Goal: Task Accomplishment & Management: Manage account settings

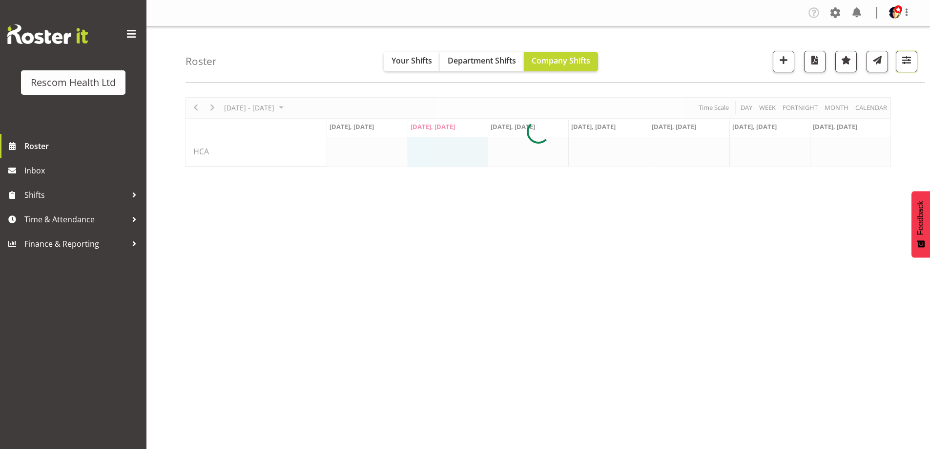
click at [902, 64] on span "button" at bounding box center [907, 60] width 13 height 13
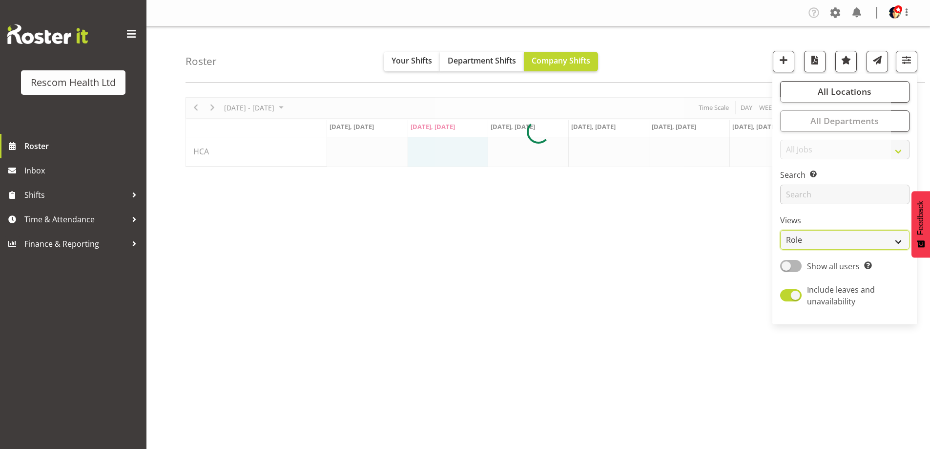
click at [826, 238] on select "Staff Role Shift - Horizontal Shift - Vertical Staff - Location" at bounding box center [844, 240] width 129 height 20
select select "staff"
click at [781, 230] on select "Staff Role Shift - Horizontal Shift - Vertical Staff - Location" at bounding box center [844, 240] width 129 height 20
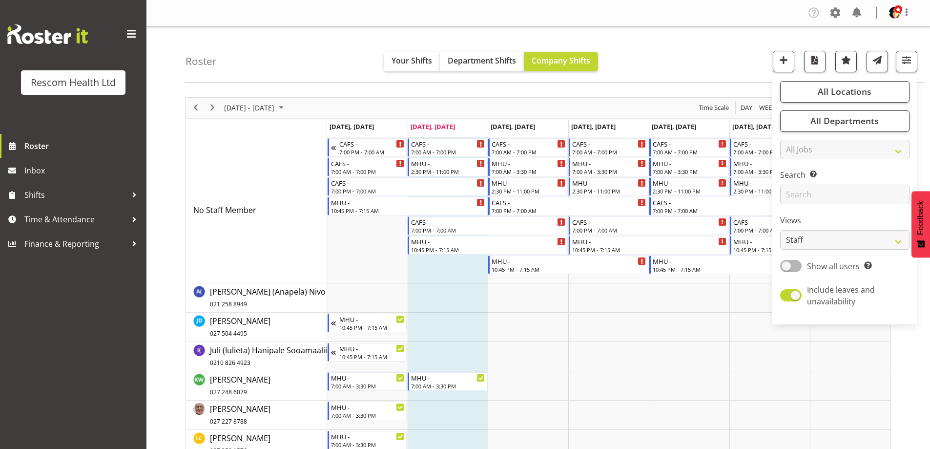
click at [687, 64] on div "Roster Your Shifts Department Shifts Company Shifts All Locations Clear CAFS [G…" at bounding box center [556, 54] width 740 height 56
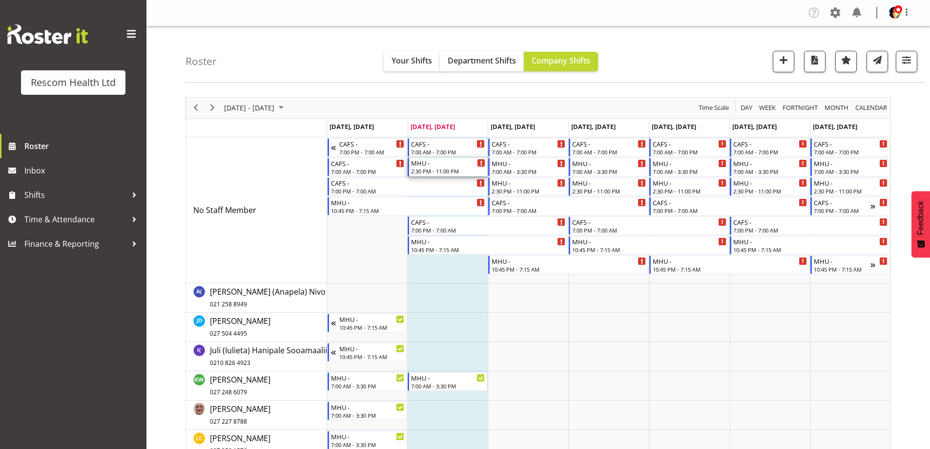
click at [464, 169] on div "2:30 PM - 11:00 PM" at bounding box center [448, 171] width 74 height 8
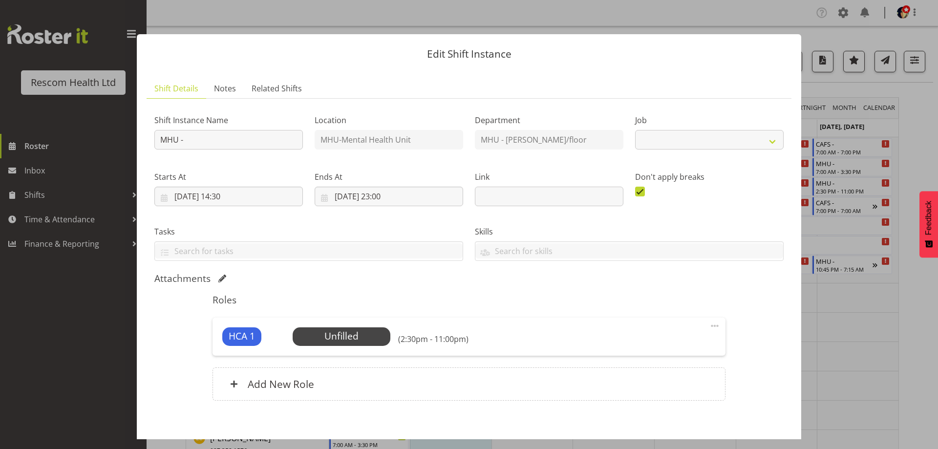
select select "4188"
click at [329, 334] on span "Select Employee" at bounding box center [341, 336] width 73 height 14
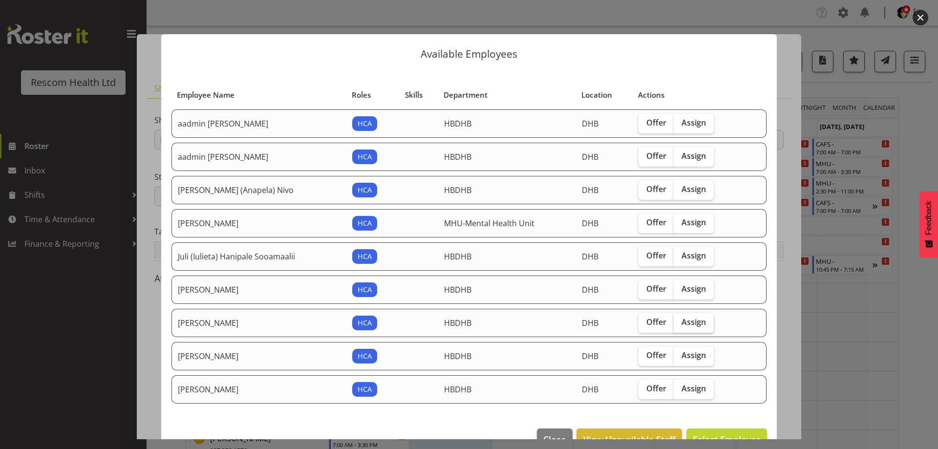
click at [686, 321] on span "Assign" at bounding box center [693, 322] width 24 height 10
click at [680, 321] on input "Assign" at bounding box center [676, 322] width 6 height 6
checkbox input "true"
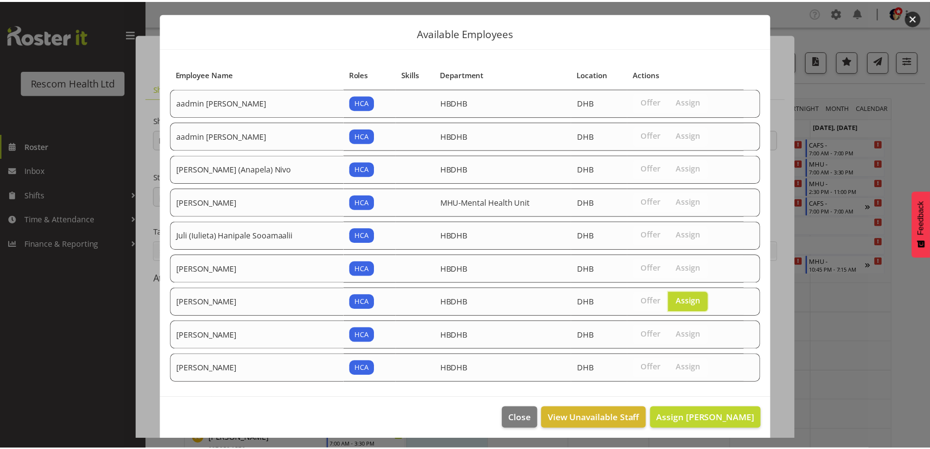
scroll to position [25, 0]
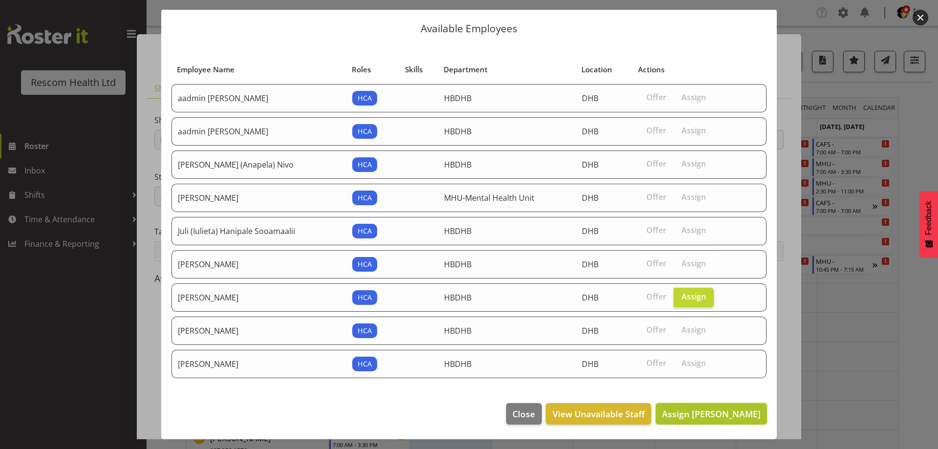
click at [706, 414] on span "Assign [PERSON_NAME]" at bounding box center [711, 414] width 99 height 12
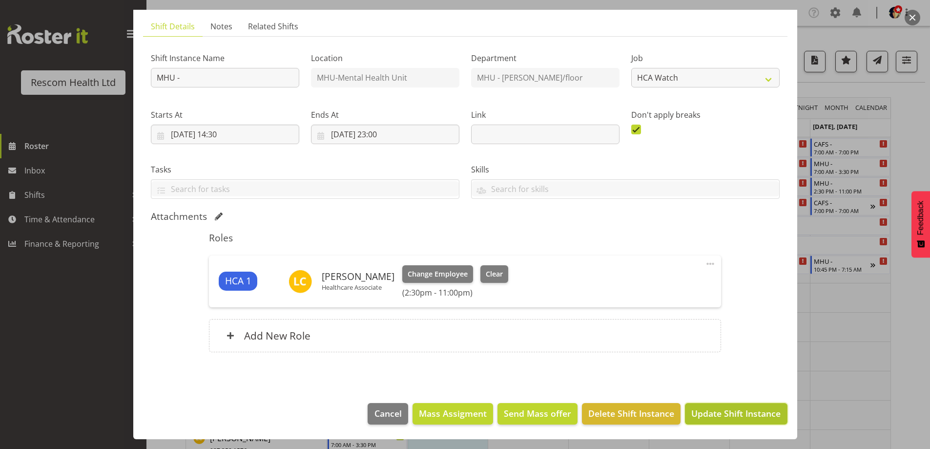
click at [735, 410] on span "Update Shift Instance" at bounding box center [736, 413] width 89 height 13
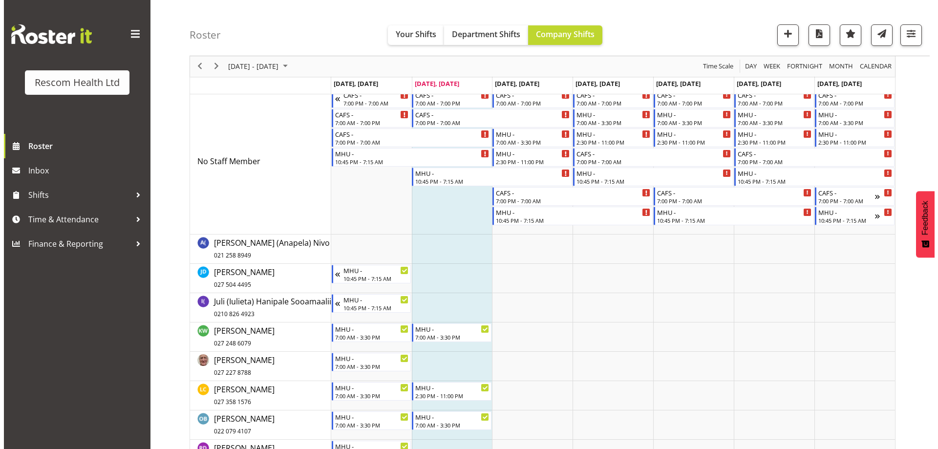
scroll to position [0, 0]
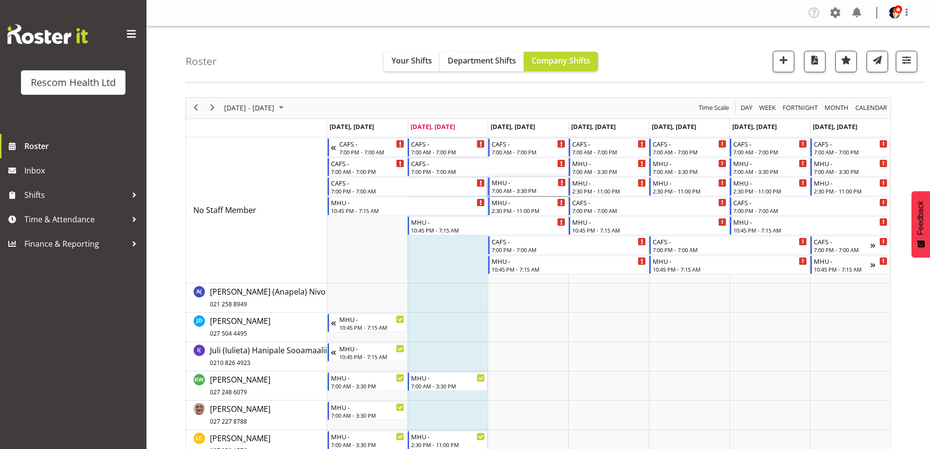
click at [532, 187] on div "MHU - 7:00 AM - 3:30 PM" at bounding box center [529, 186] width 74 height 19
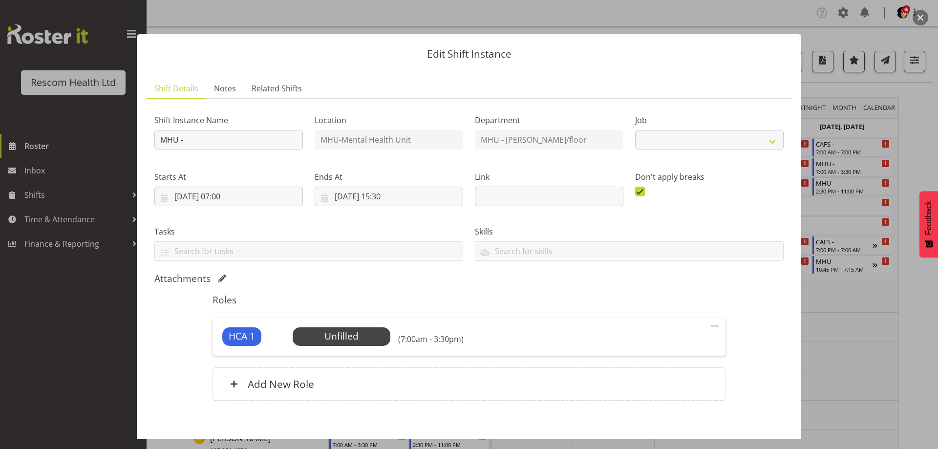
select select "4188"
click at [359, 334] on span "Select Employee" at bounding box center [341, 336] width 73 height 14
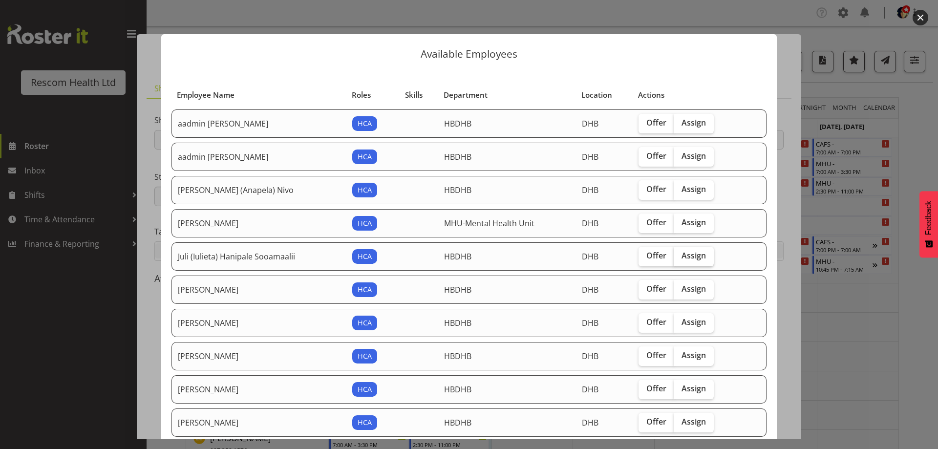
click at [688, 261] on label "Assign" at bounding box center [693, 257] width 40 height 20
click at [680, 259] on input "Assign" at bounding box center [676, 255] width 6 height 6
checkbox input "true"
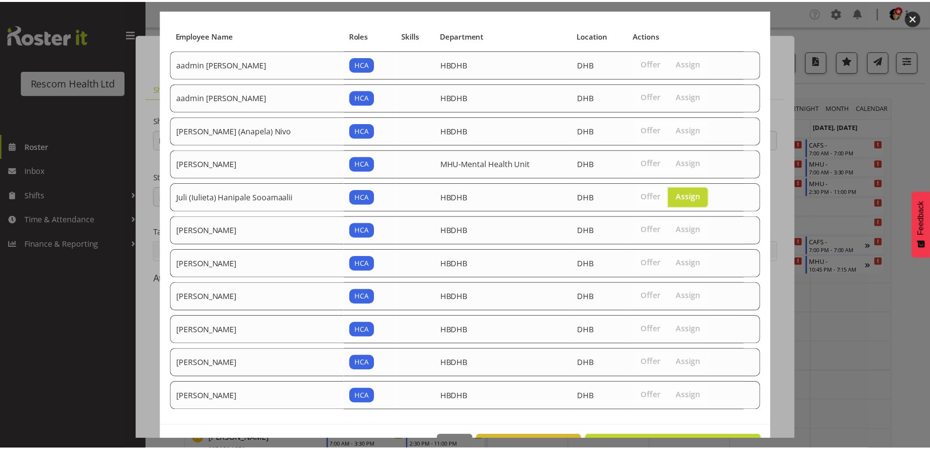
scroll to position [92, 0]
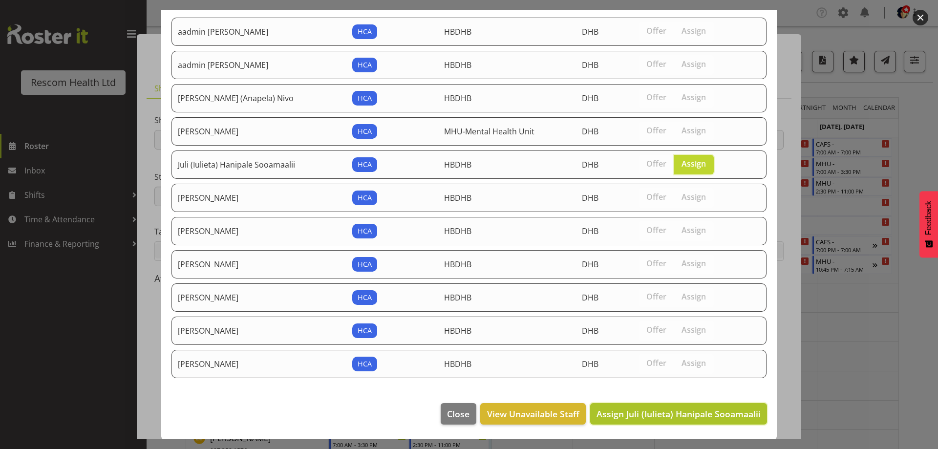
click at [710, 409] on span "Assign Juli (Iulieta) Hanipale Sooamaalii" at bounding box center [678, 414] width 164 height 12
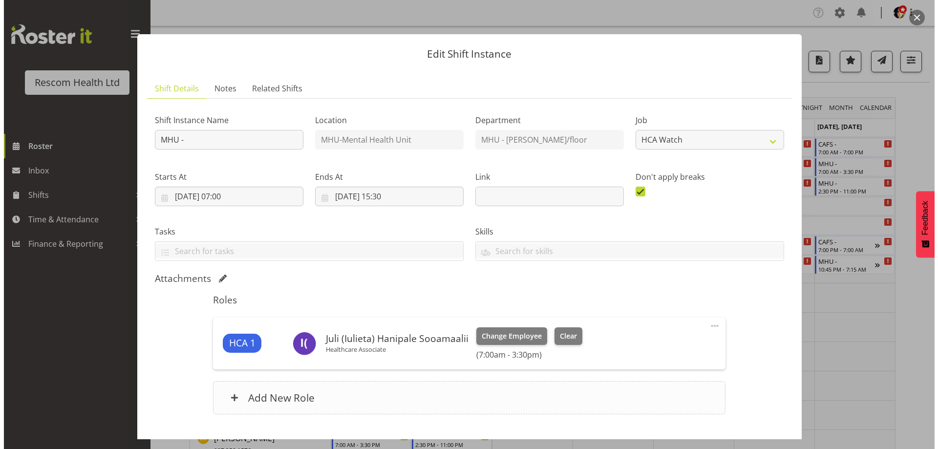
scroll to position [62, 0]
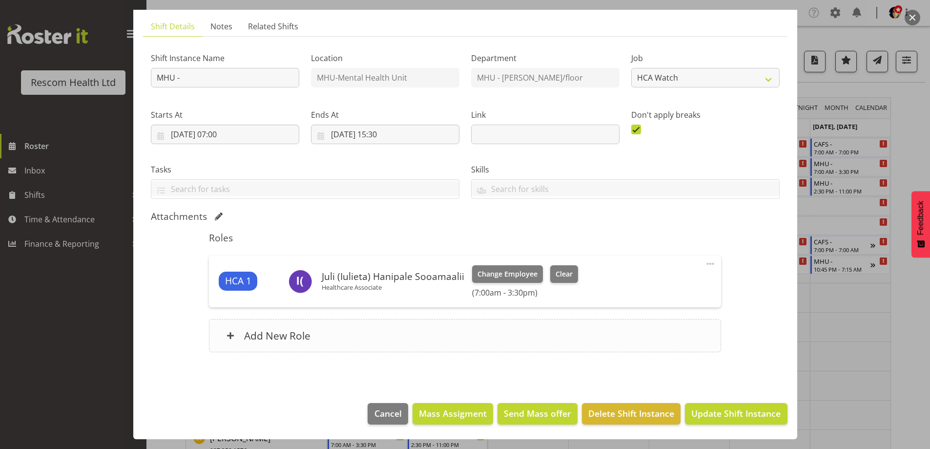
click at [288, 338] on h6 "Add New Role" at bounding box center [277, 335] width 66 height 13
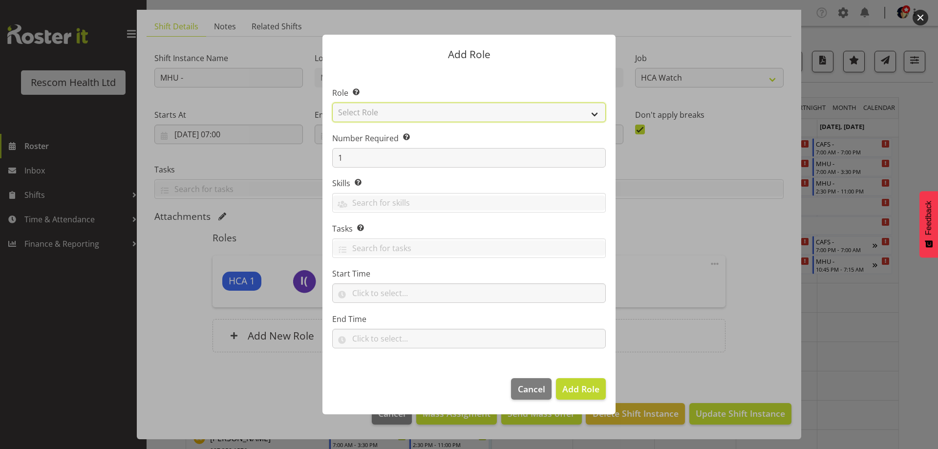
click at [360, 110] on select "Select Role HCA" at bounding box center [468, 113] width 273 height 20
select select "1100"
click at [332, 103] on select "Select Role HCA" at bounding box center [468, 113] width 273 height 20
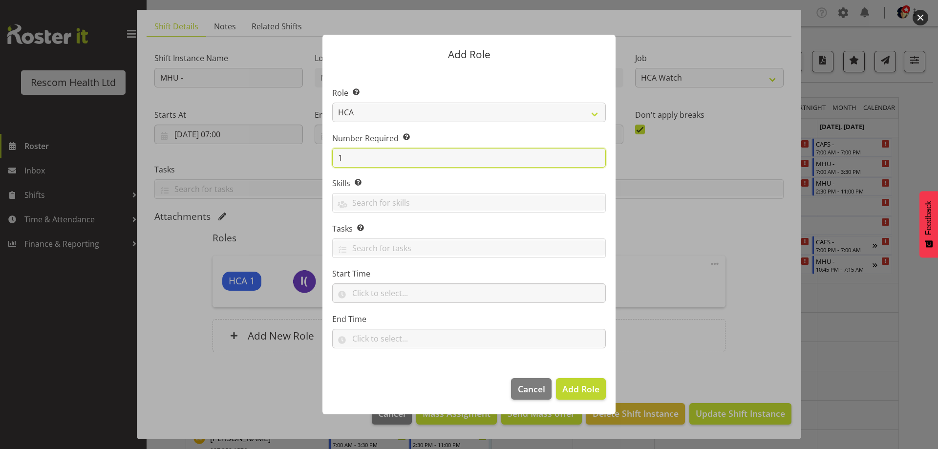
click at [332, 165] on input "1" at bounding box center [468, 158] width 273 height 20
drag, startPoint x: 356, startPoint y: 157, endPoint x: 326, endPoint y: 163, distance: 29.9
click at [326, 163] on section "Role Select the role you wish to add to the shift. HCA Number Required Select t…" at bounding box center [468, 218] width 293 height 299
type input "2"
click at [568, 390] on span "Add 2 Roles" at bounding box center [574, 389] width 49 height 12
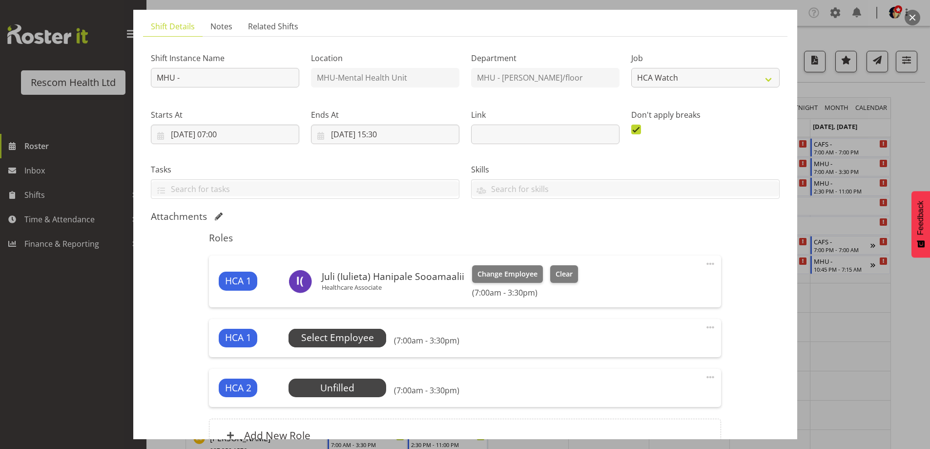
click at [346, 339] on span "Select Employee" at bounding box center [337, 338] width 73 height 14
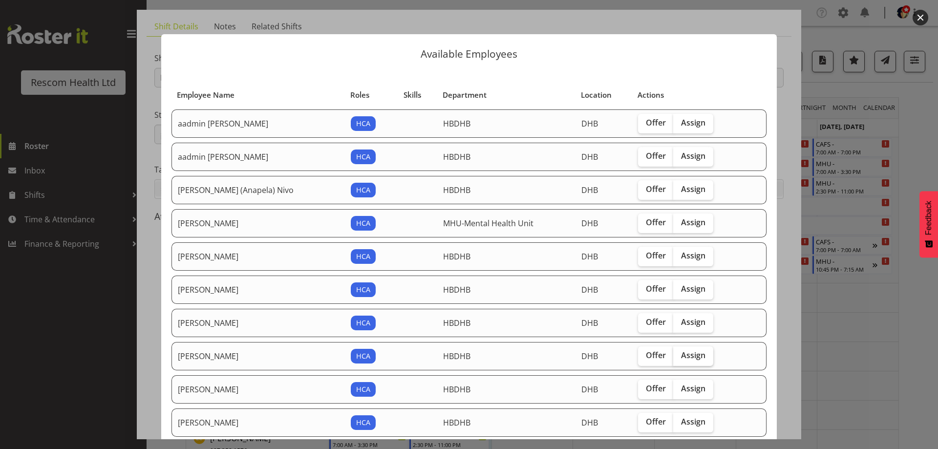
click at [681, 357] on span "Assign" at bounding box center [693, 355] width 24 height 10
click at [679, 357] on input "Assign" at bounding box center [676, 355] width 6 height 6
checkbox input "true"
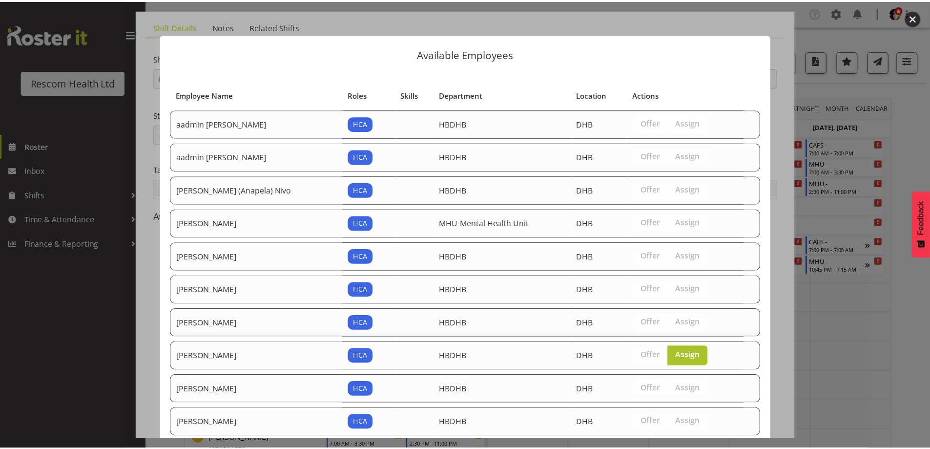
scroll to position [59, 0]
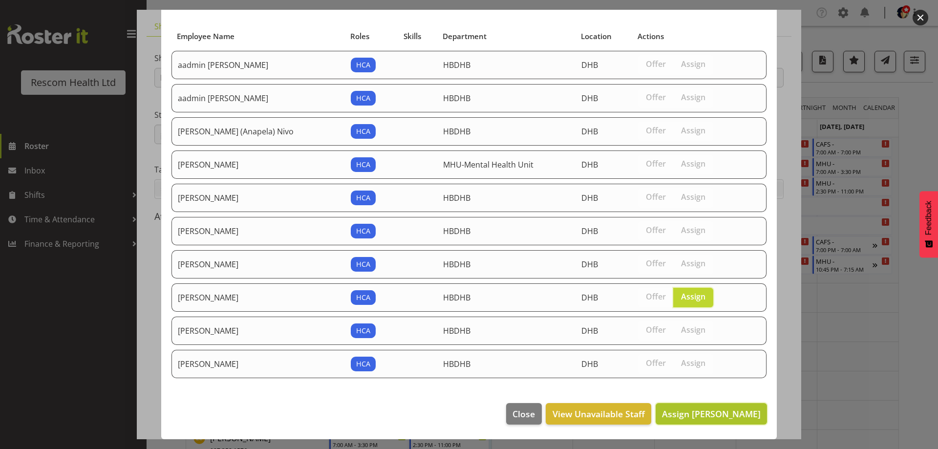
click at [716, 418] on span "Assign [PERSON_NAME]" at bounding box center [711, 414] width 99 height 12
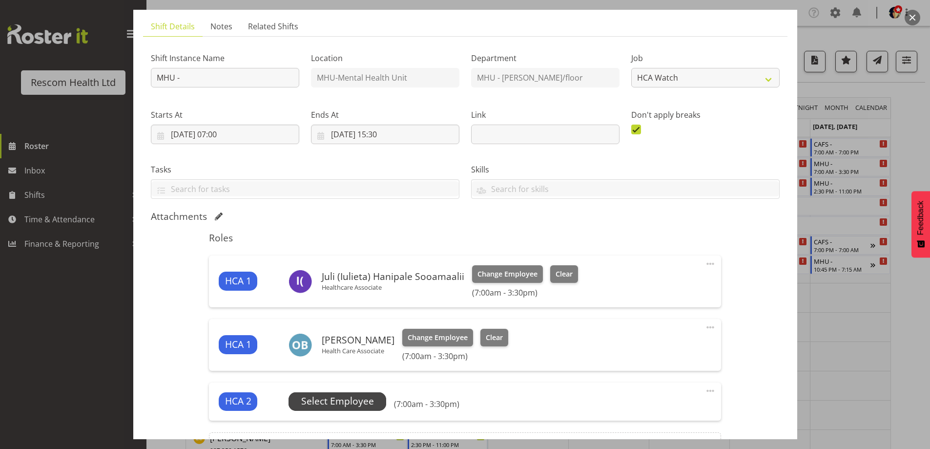
click at [349, 402] on span "Select Employee" at bounding box center [337, 401] width 73 height 14
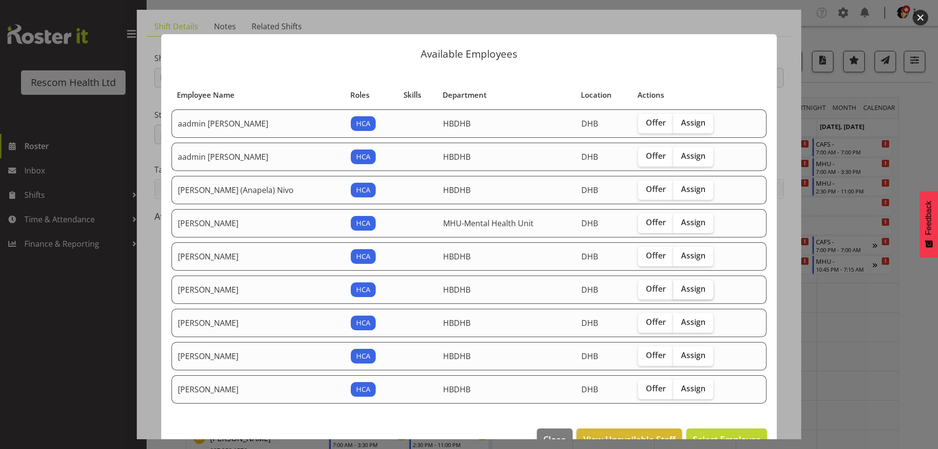
click at [681, 286] on span "Assign" at bounding box center [693, 289] width 24 height 10
click at [673, 286] on input "Assign" at bounding box center [676, 289] width 6 height 6
checkbox input "true"
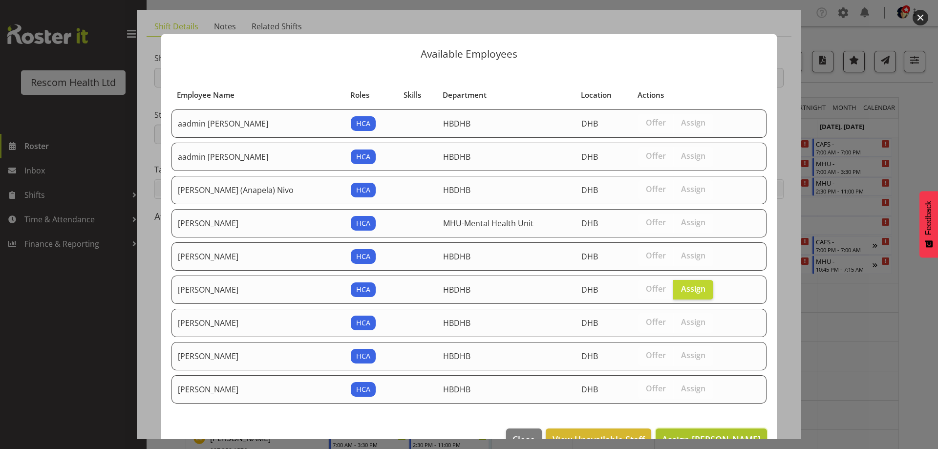
click at [697, 433] on span "Assign [PERSON_NAME]" at bounding box center [711, 439] width 99 height 12
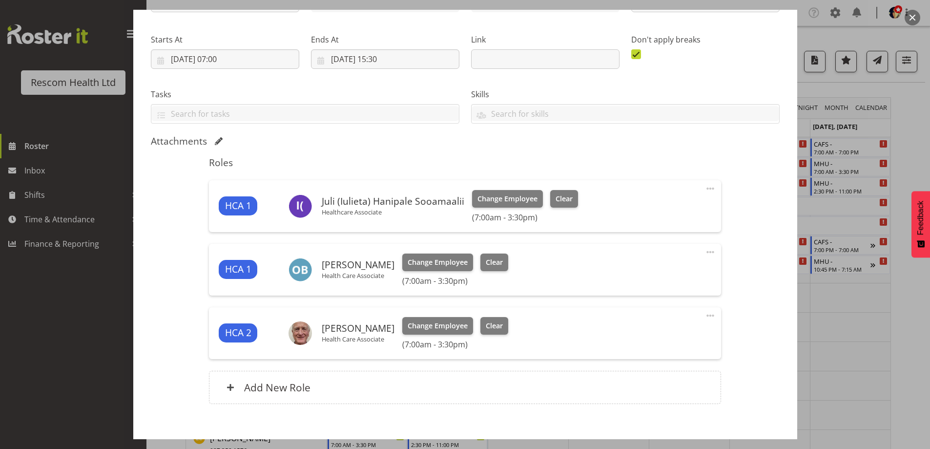
scroll to position [189, 0]
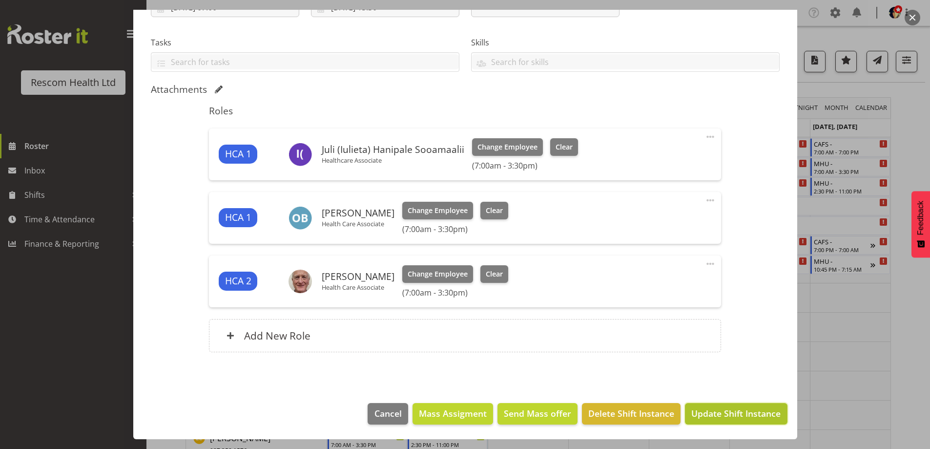
click at [725, 412] on span "Update Shift Instance" at bounding box center [736, 413] width 89 height 13
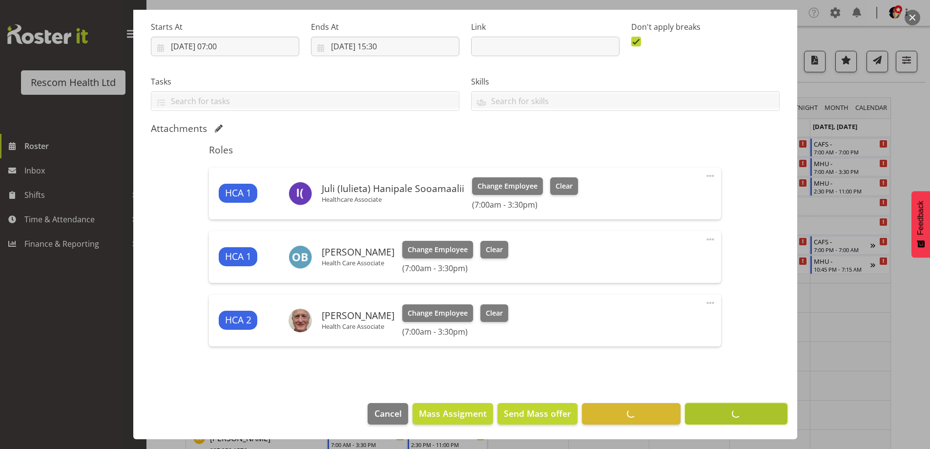
scroll to position [150, 0]
